Goal: Check status: Check status

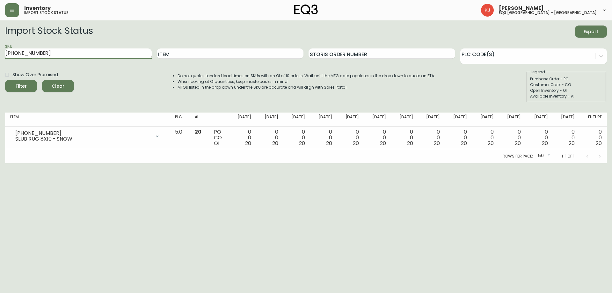
click at [122, 50] on input "[PHONE_NUMBER]" at bounding box center [78, 53] width 147 height 10
paste input "80-404"
click at [5, 80] on button "Filter" at bounding box center [21, 86] width 32 height 12
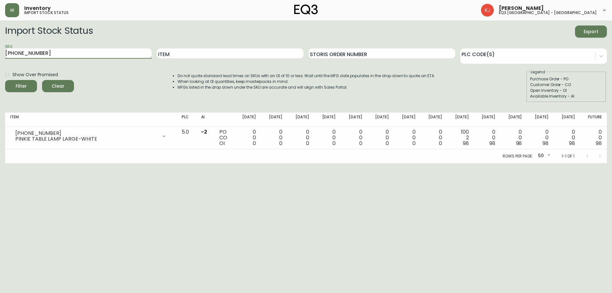
click at [94, 56] on input "[PHONE_NUMBER]" at bounding box center [78, 53] width 147 height 10
paste input "3"
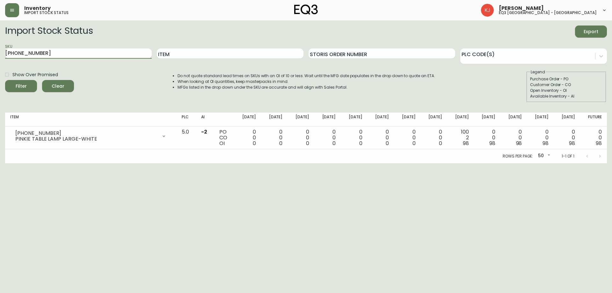
type input "[PHONE_NUMBER]"
click at [5, 80] on button "Filter" at bounding box center [21, 86] width 32 height 12
click at [114, 55] on input "[PHONE_NUMBER]" at bounding box center [78, 53] width 147 height 10
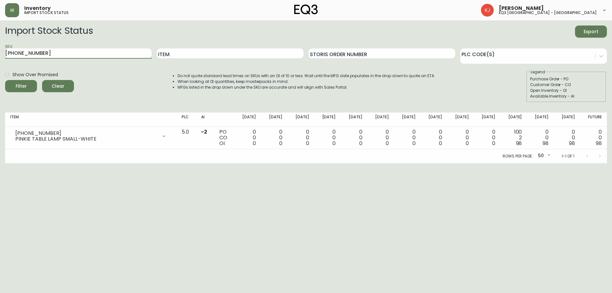
click at [46, 55] on input "[PHONE_NUMBER]" at bounding box center [78, 53] width 147 height 10
click at [47, 53] on input "[PHONE_NUMBER]" at bounding box center [78, 53] width 147 height 10
click at [552, 163] on html "Inventory import stock status [PERSON_NAME] eq3 [GEOGRAPHIC_DATA] - [GEOGRAPHIC…" at bounding box center [306, 81] width 612 height 163
